Goal: Information Seeking & Learning: Understand process/instructions

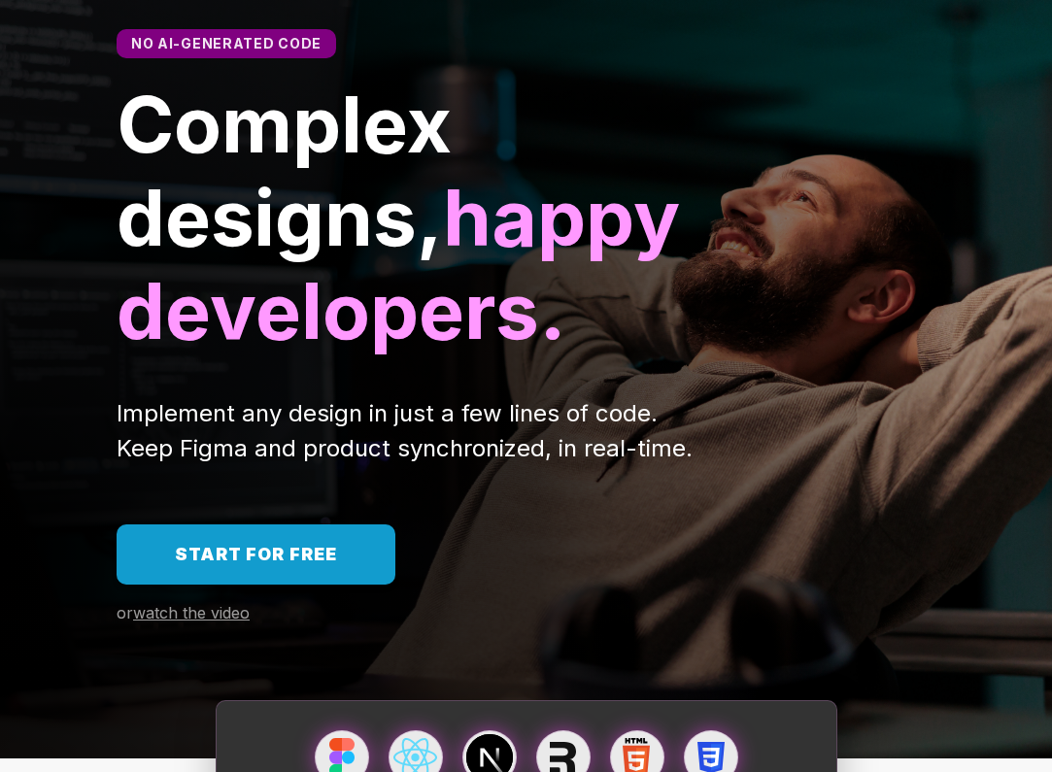
scroll to position [177, 0]
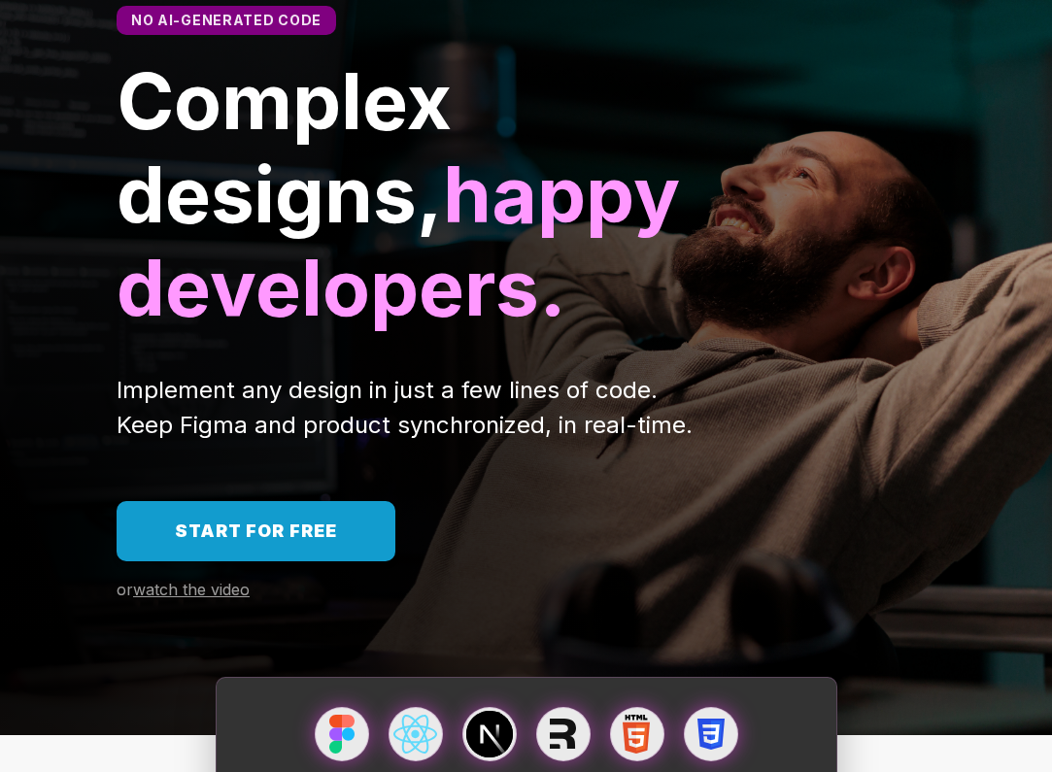
click at [321, 521] on span "Start for free" at bounding box center [256, 531] width 162 height 20
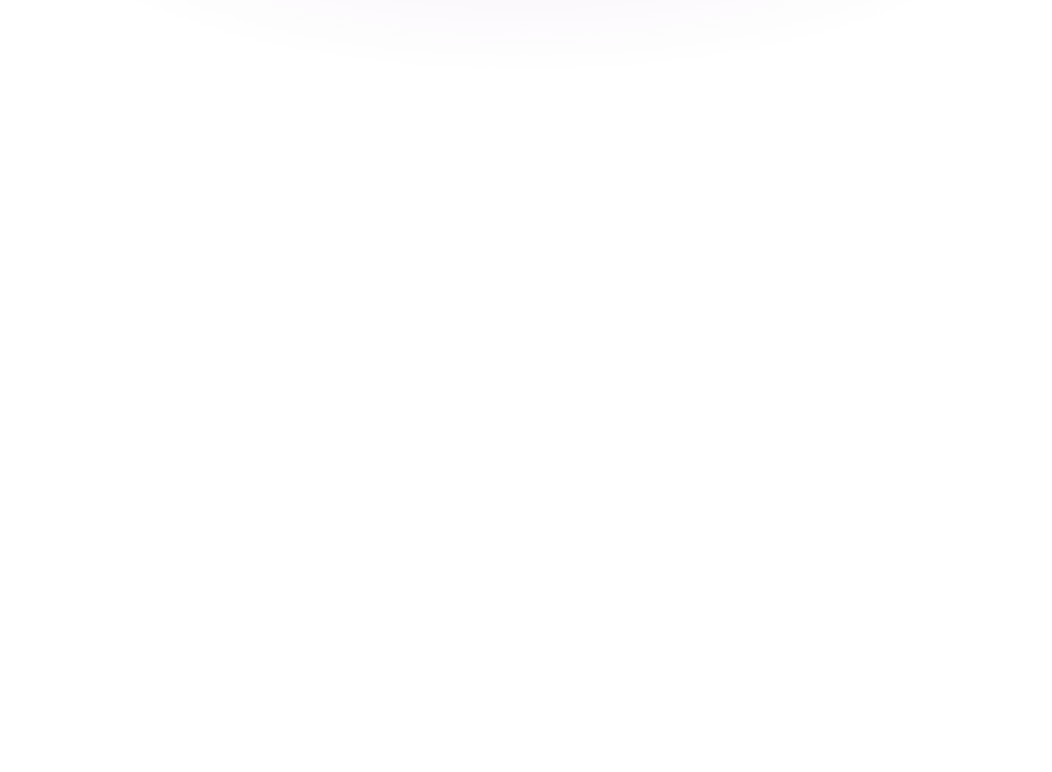
scroll to position [4082, 0]
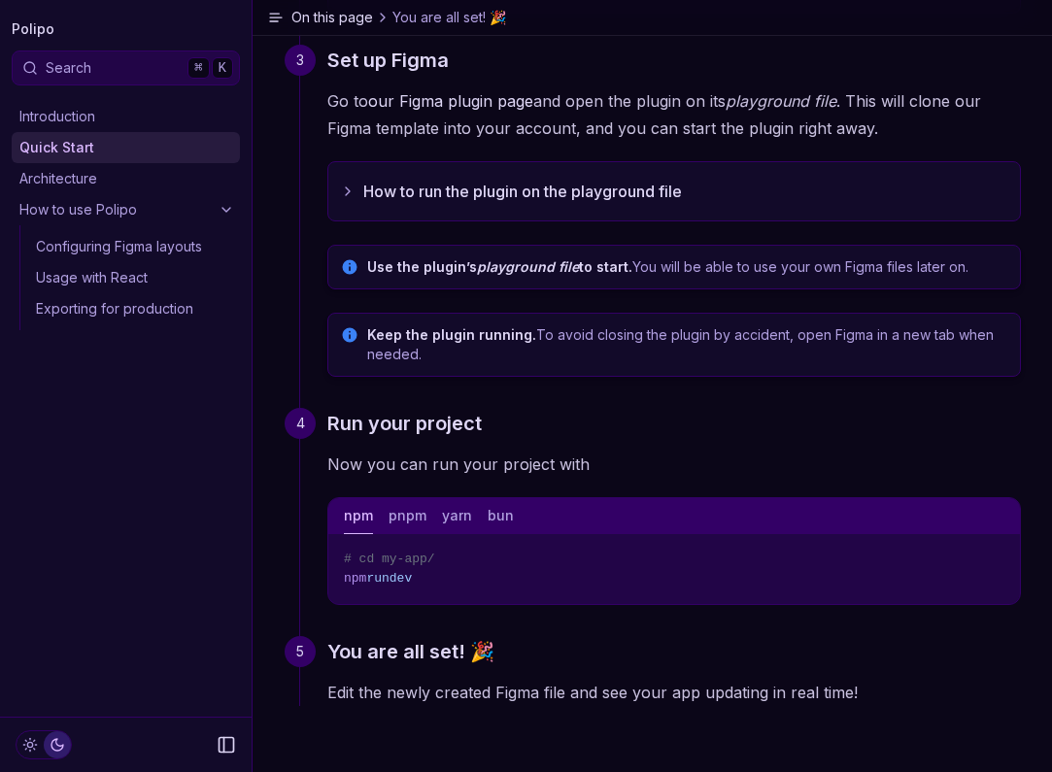
scroll to position [556, 0]
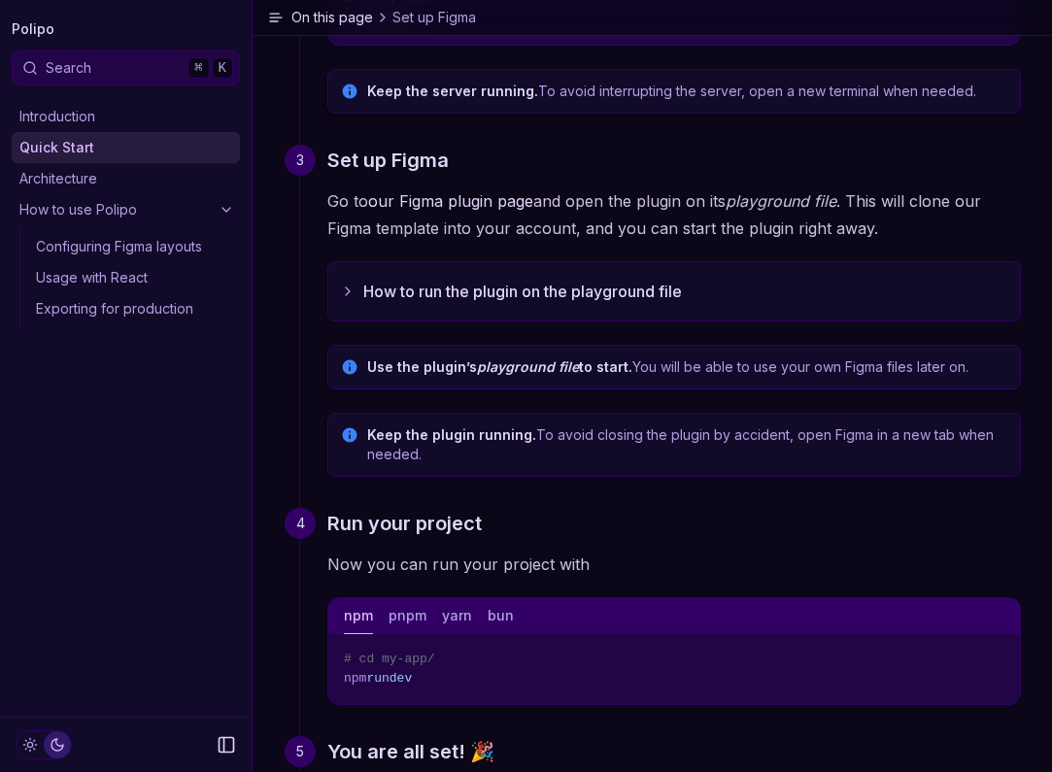
click at [132, 210] on link "How to use Polipo" at bounding box center [126, 209] width 228 height 31
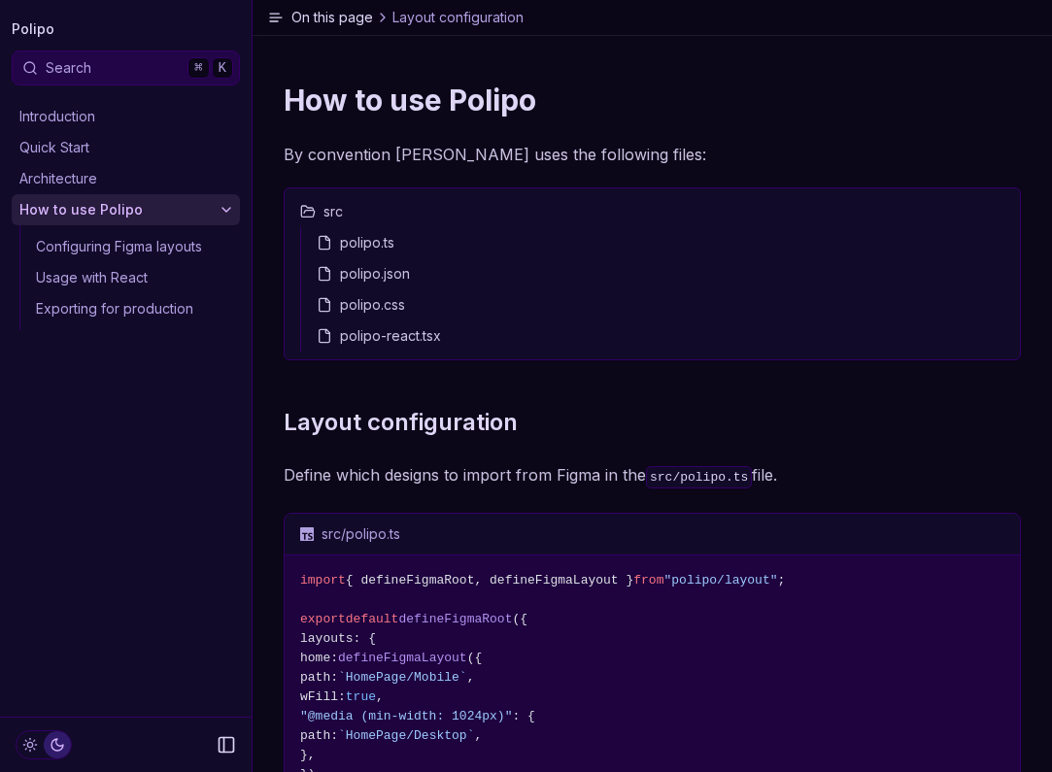
click at [480, 251] on div "polipo.ts" at bounding box center [660, 242] width 703 height 31
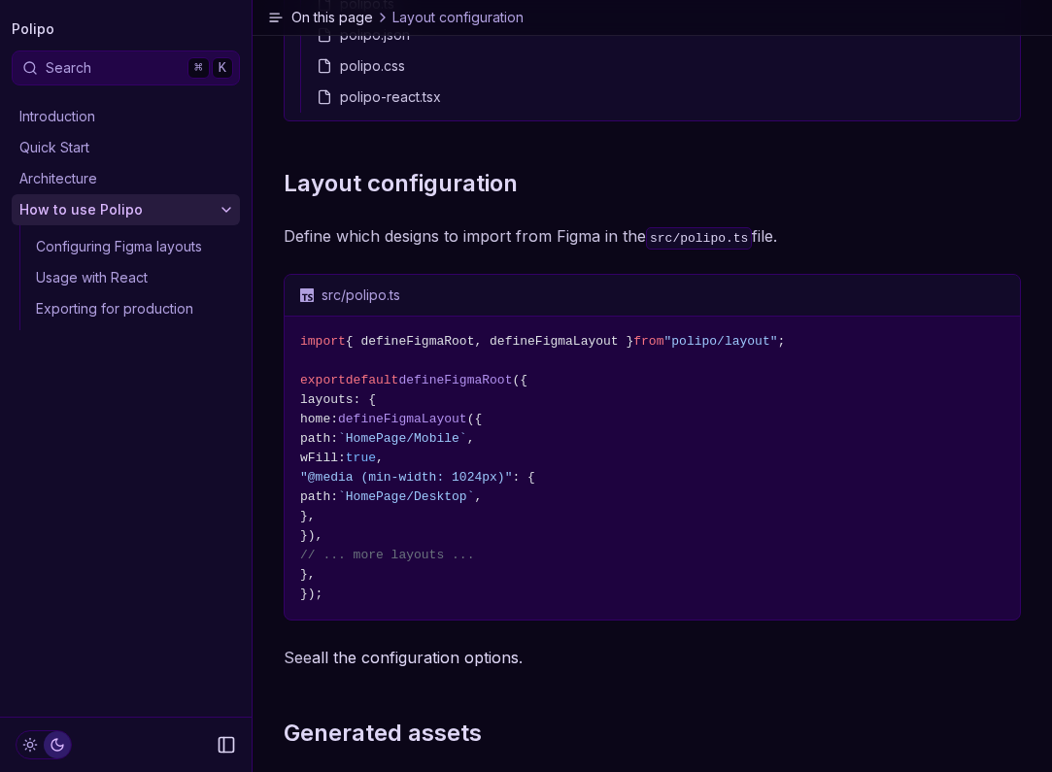
scroll to position [258, 0]
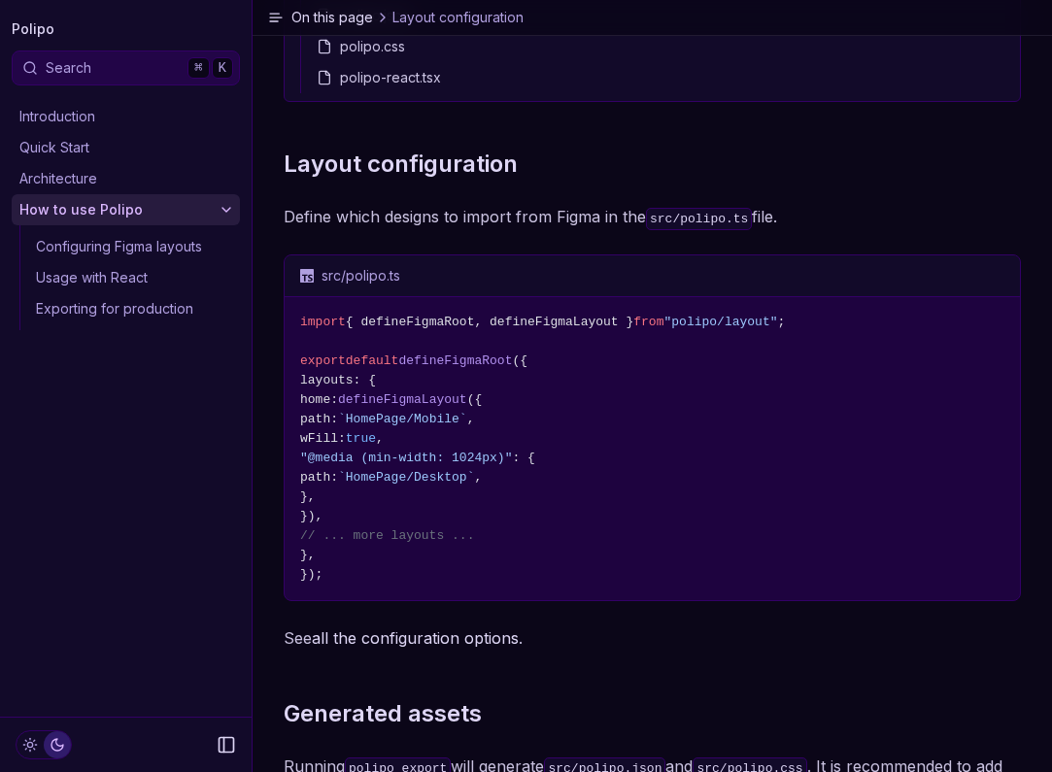
click at [441, 542] on span "// ... more layouts ..." at bounding box center [387, 535] width 174 height 15
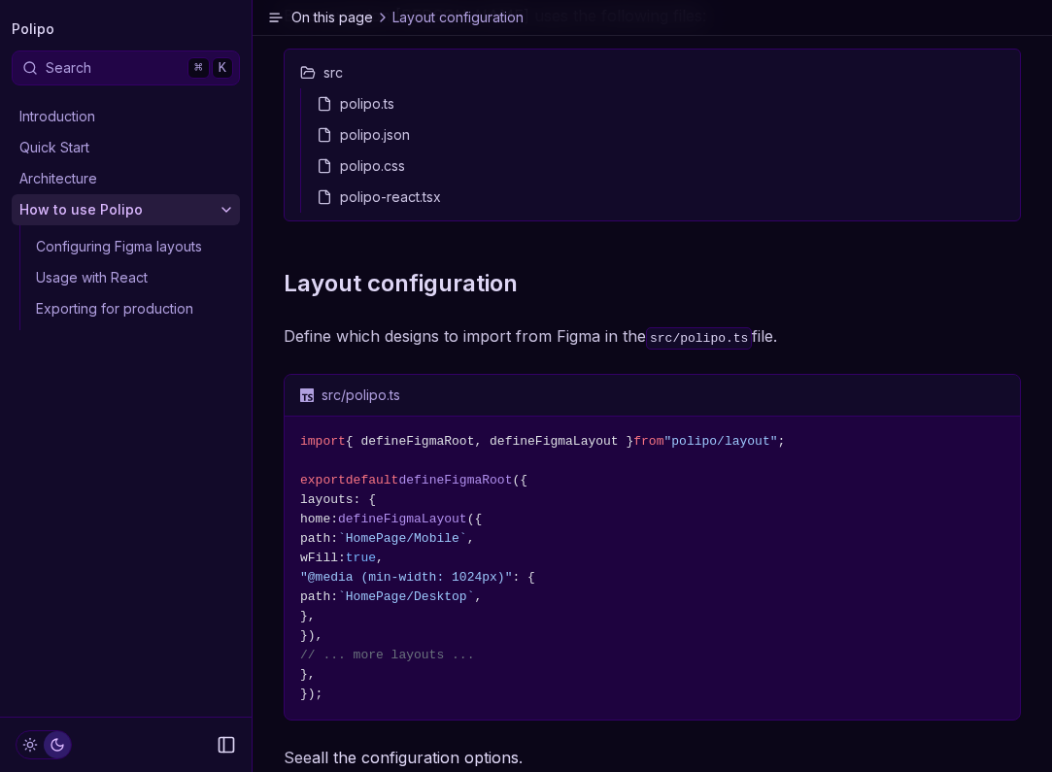
scroll to position [142, 0]
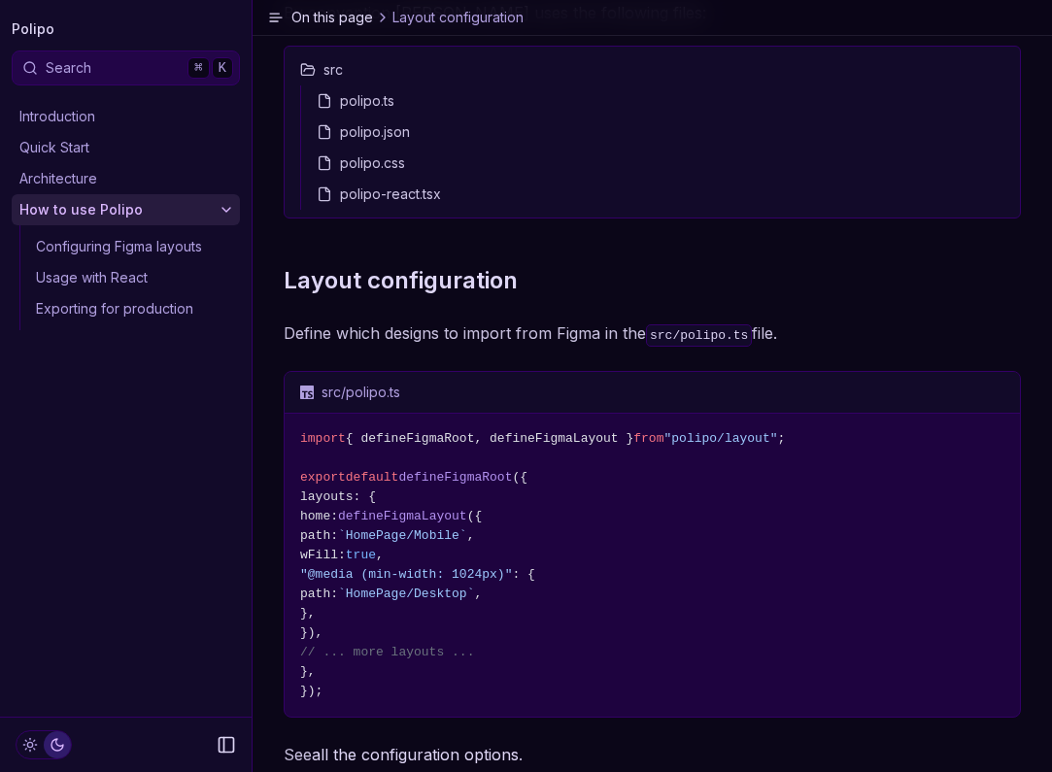
click at [1000, 390] on rect "Copy Text" at bounding box center [1000, 394] width 8 height 8
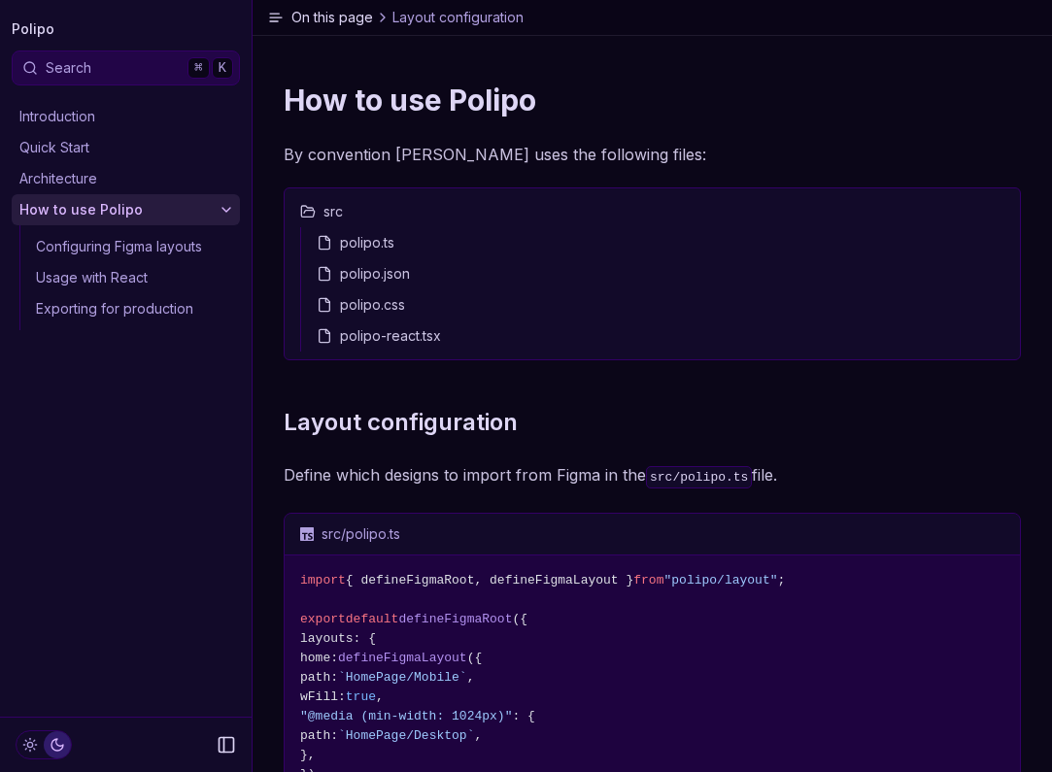
scroll to position [0, 0]
